Goal: Check status: Check status

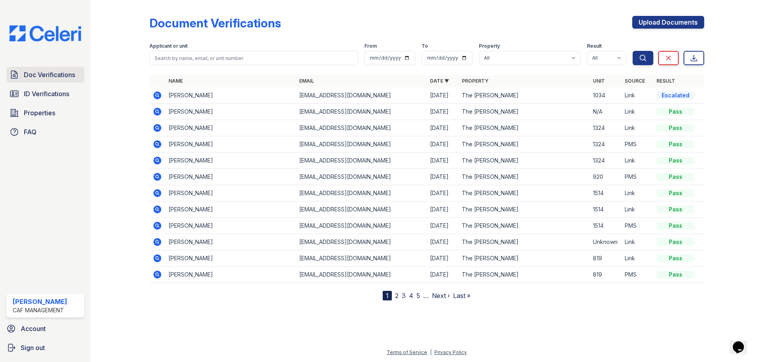
click at [71, 71] on span "Doc Verifications" at bounding box center [49, 75] width 51 height 10
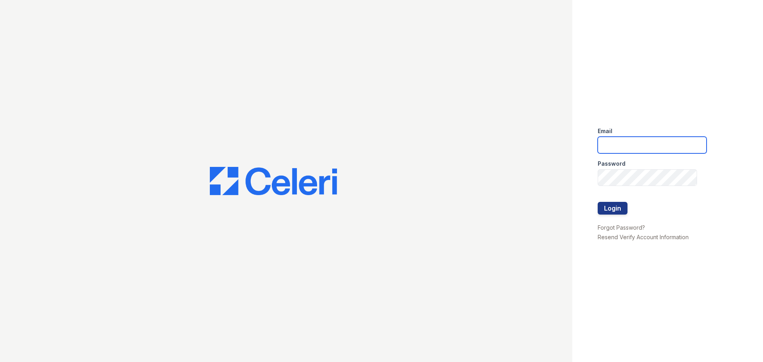
type input "marion2@cafmanagement.com"
click at [610, 212] on button "Login" at bounding box center [612, 208] width 30 height 13
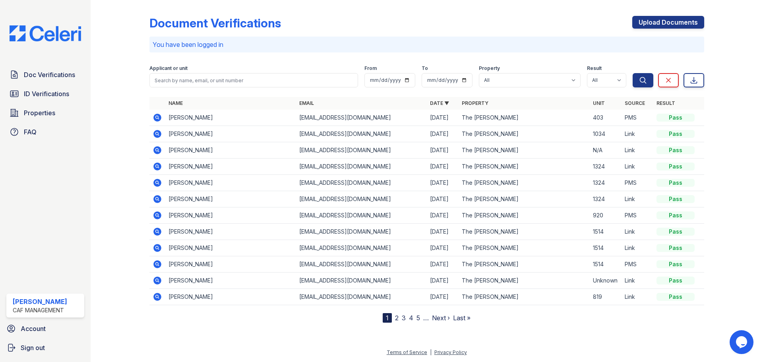
click at [158, 134] on icon at bounding box center [157, 133] width 2 height 2
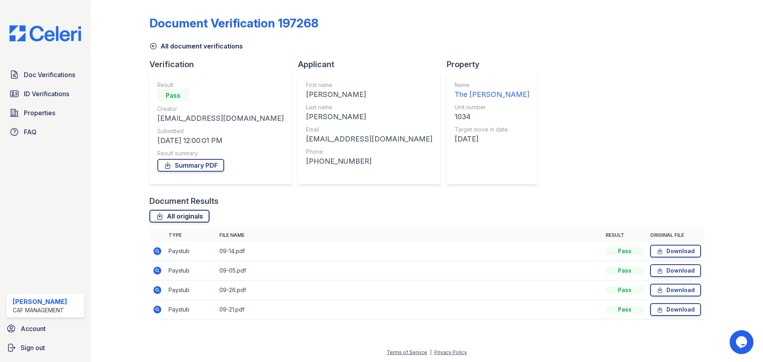
click at [195, 218] on link "All originals" at bounding box center [179, 216] width 60 height 13
click at [215, 164] on link "Summary PDF" at bounding box center [190, 165] width 67 height 13
click at [52, 97] on span "ID Verifications" at bounding box center [46, 94] width 45 height 10
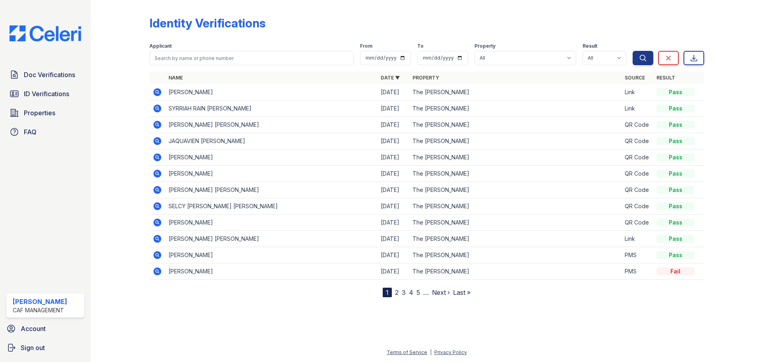
click at [156, 93] on icon at bounding box center [158, 92] width 10 height 10
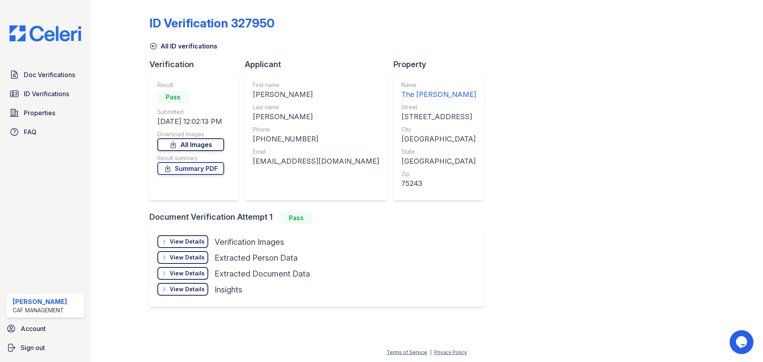
click at [197, 145] on link "All Images" at bounding box center [190, 144] width 67 height 13
click at [214, 166] on link "Summary PDF" at bounding box center [190, 168] width 67 height 13
